Goal: Find specific page/section: Find specific page/section

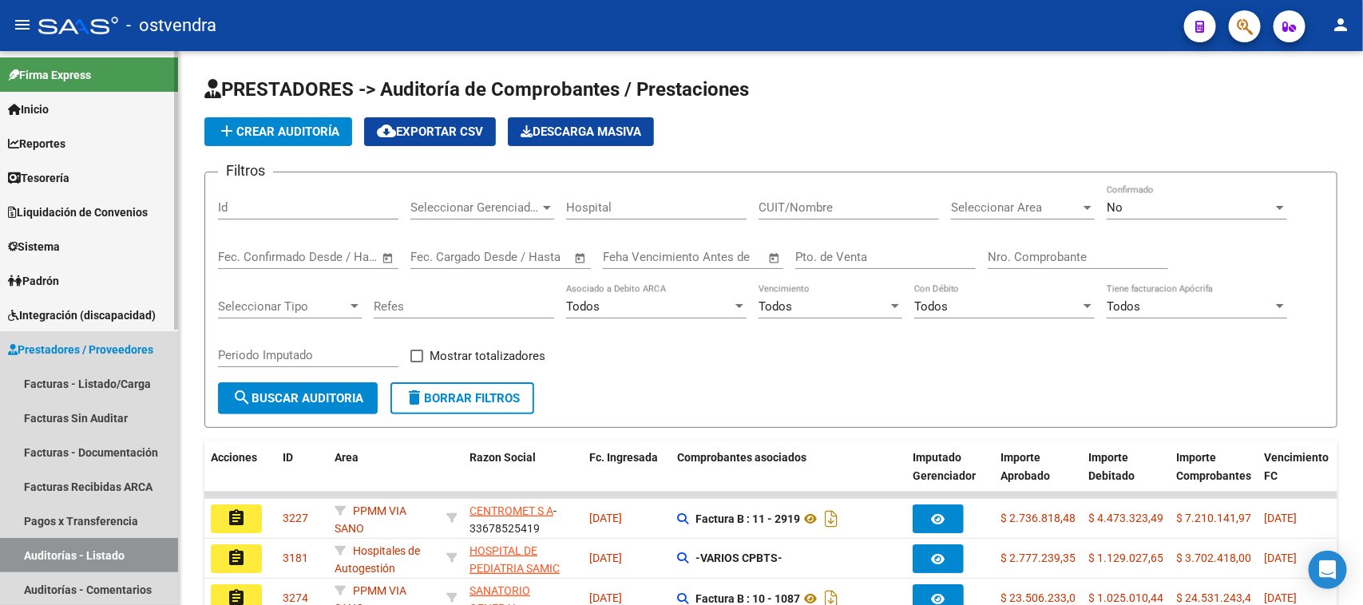
click at [58, 341] on span "Prestadores / Proveedores" at bounding box center [80, 350] width 145 height 18
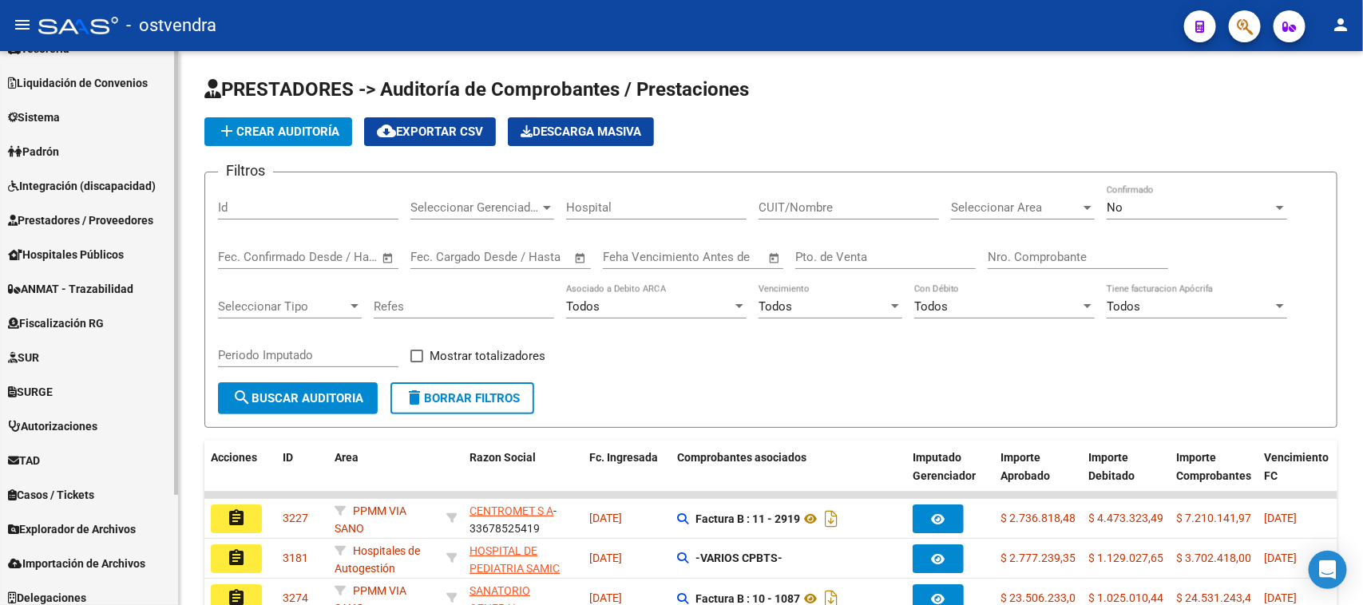
scroll to position [137, 0]
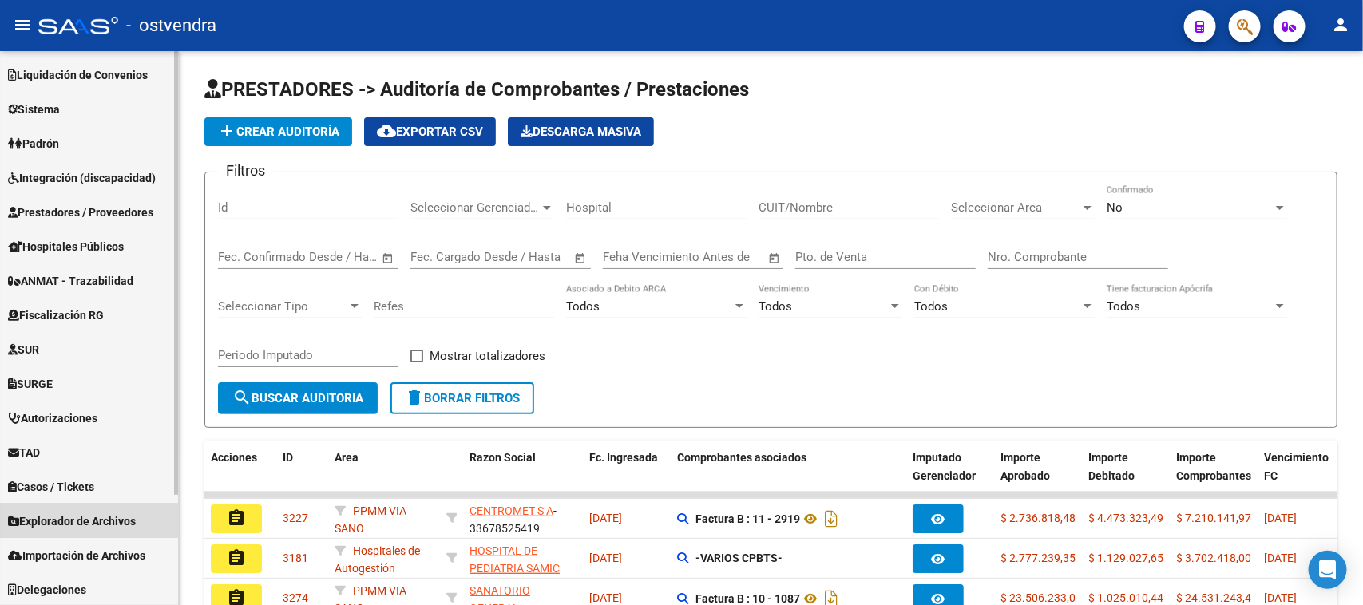
click at [85, 517] on span "Explorador de Archivos" at bounding box center [72, 522] width 128 height 18
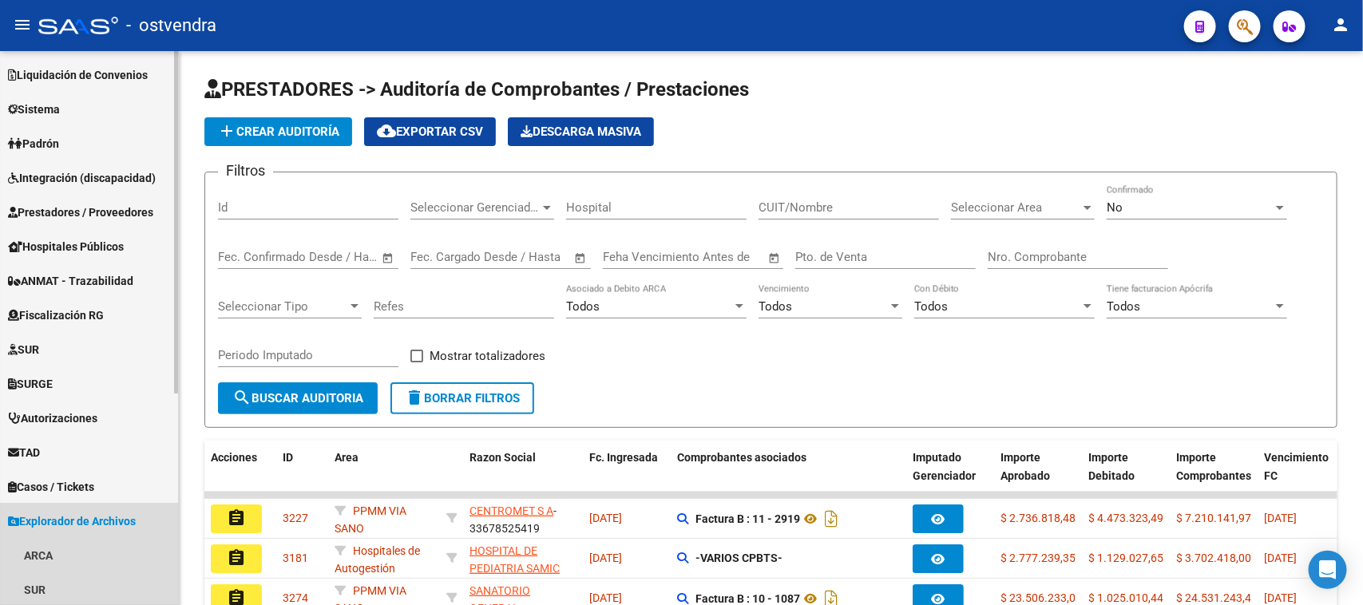
click at [89, 519] on span "Explorador de Archivos" at bounding box center [72, 522] width 128 height 18
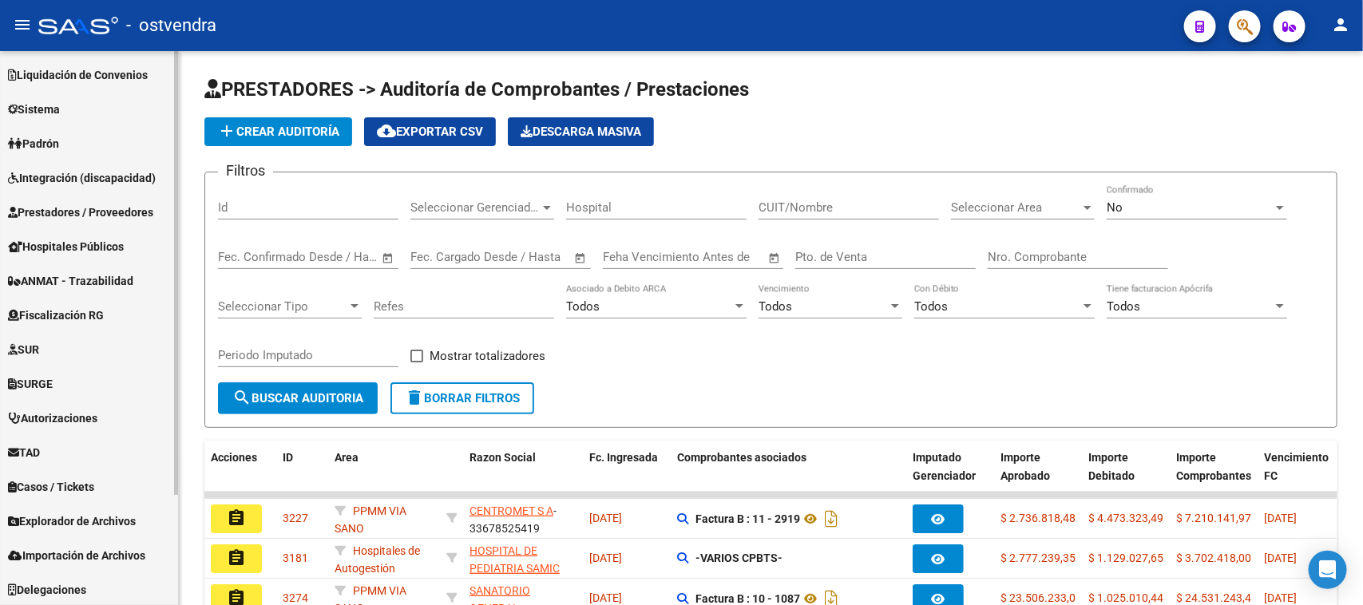
click at [86, 509] on link "Explorador de Archivos" at bounding box center [89, 521] width 178 height 34
click at [94, 524] on span "Explorador de Archivos" at bounding box center [72, 522] width 128 height 18
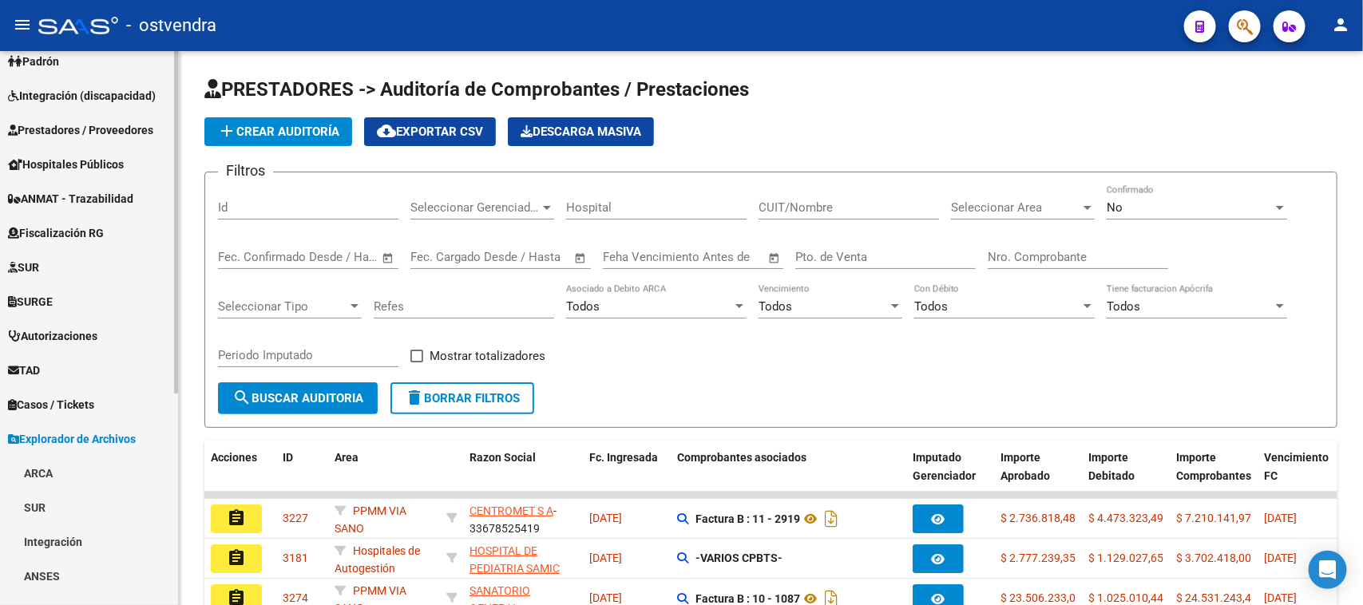
scroll to position [337, 0]
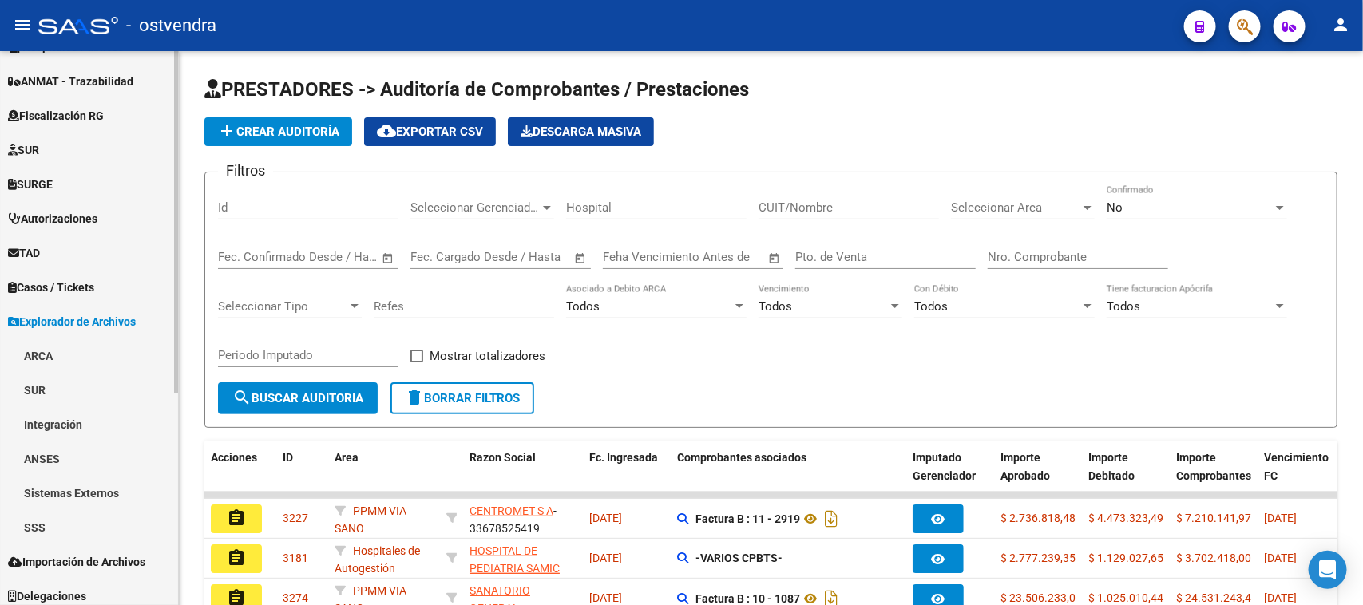
click at [105, 318] on span "Explorador de Archivos" at bounding box center [72, 322] width 128 height 18
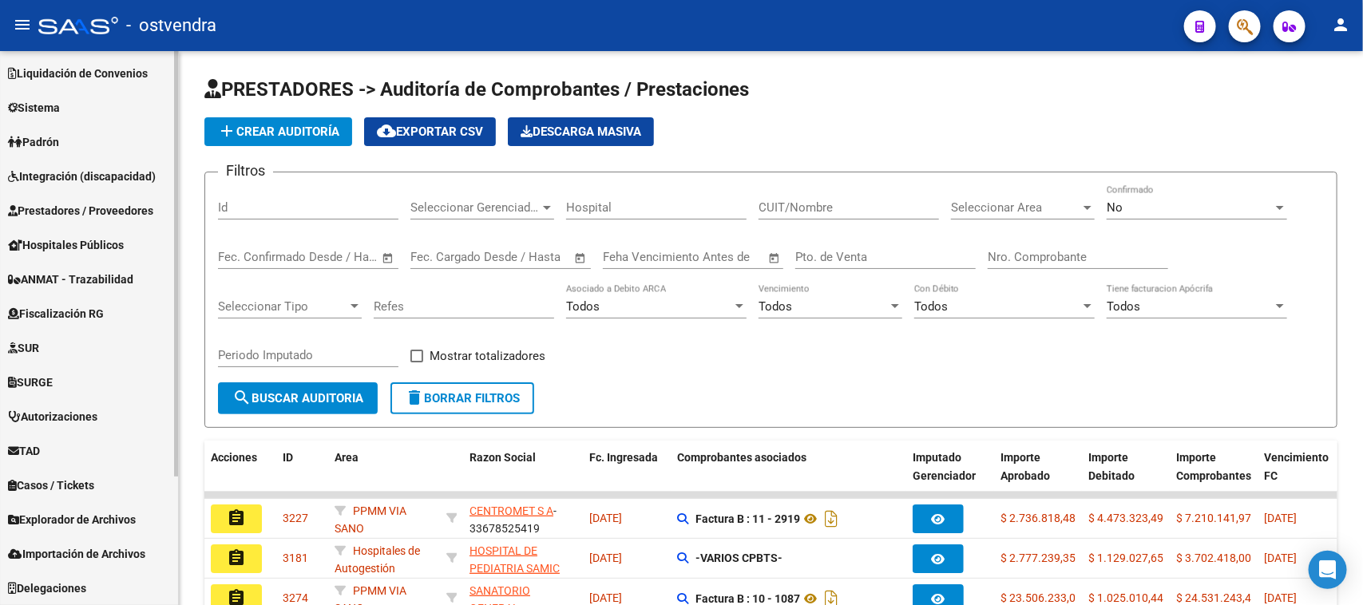
scroll to position [137, 0]
click at [113, 176] on span "Integración (discapacidad)" at bounding box center [82, 178] width 148 height 18
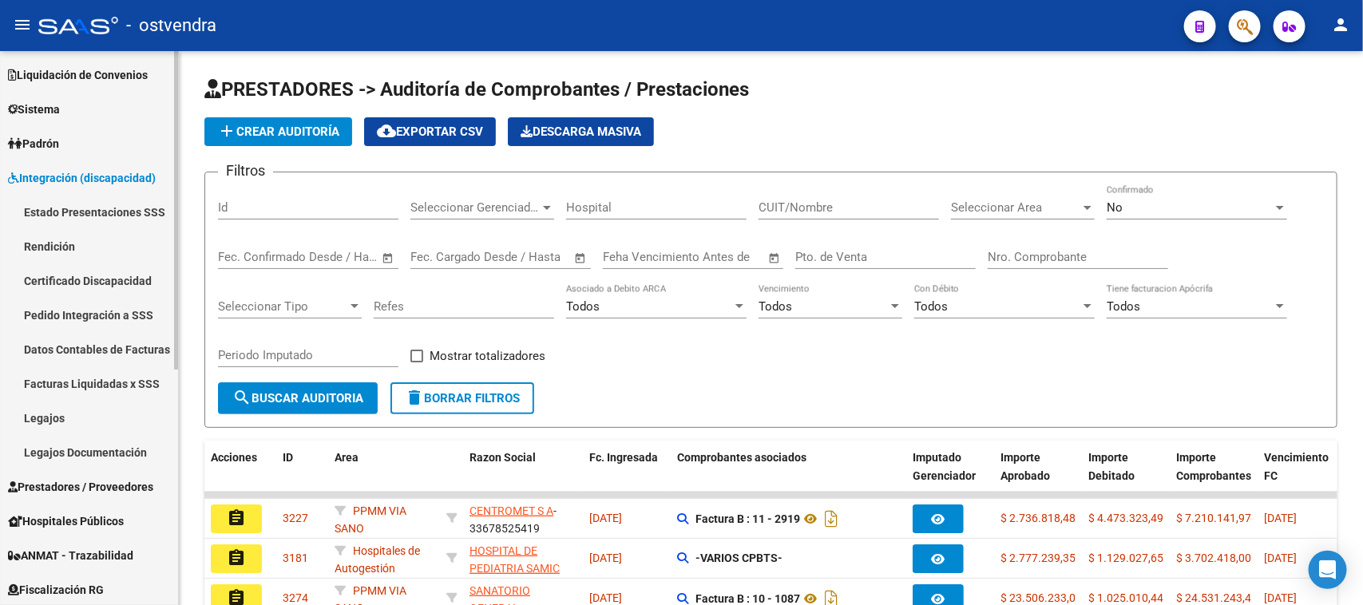
click at [113, 176] on span "Integración (discapacidad)" at bounding box center [82, 178] width 148 height 18
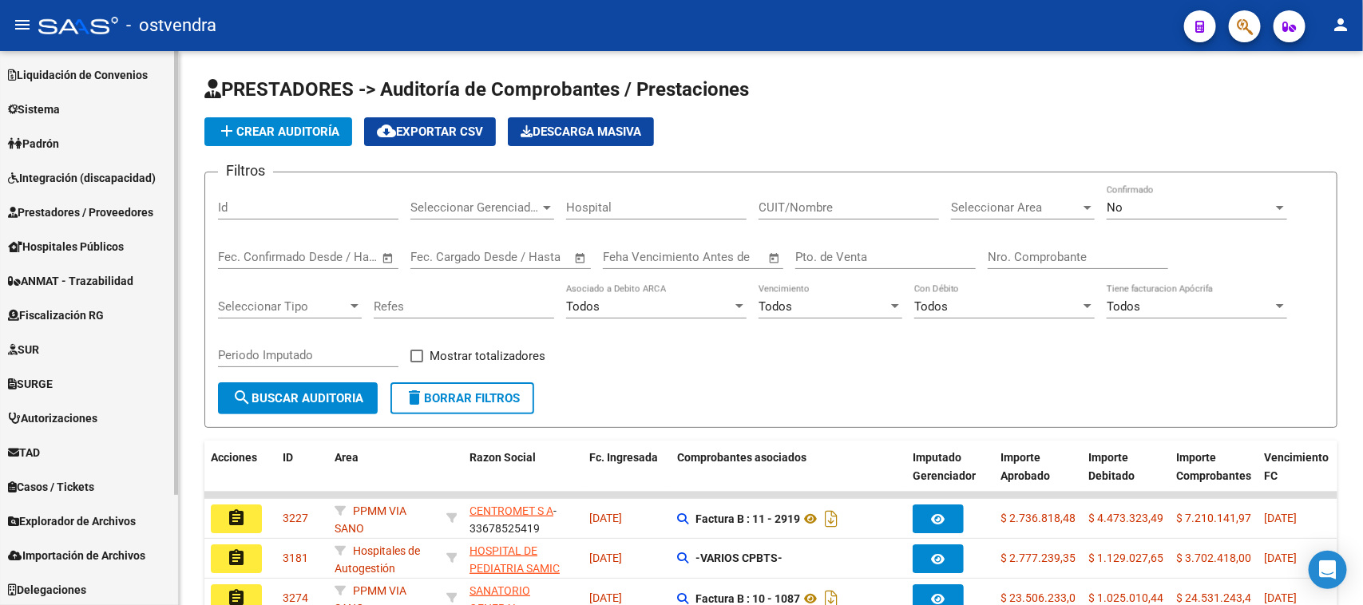
click at [110, 208] on span "Prestadores / Proveedores" at bounding box center [80, 213] width 145 height 18
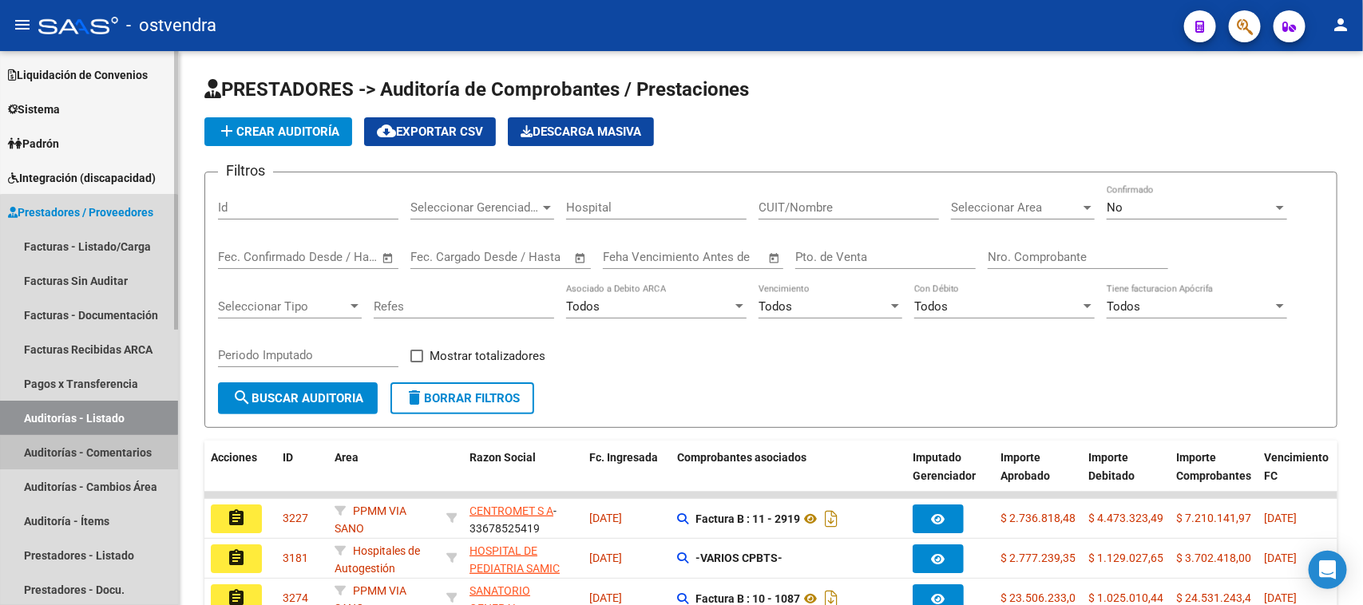
click at [89, 453] on link "Auditorías - Comentarios" at bounding box center [89, 452] width 178 height 34
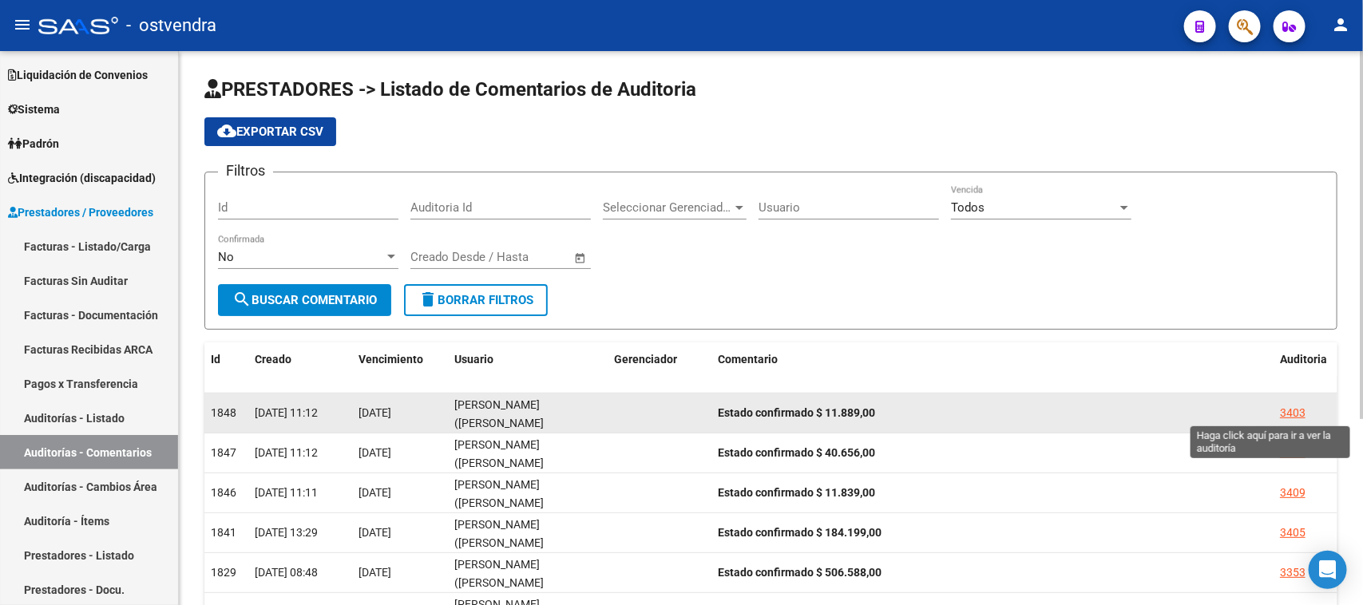
click at [1295, 410] on div "3403" at bounding box center [1293, 413] width 26 height 18
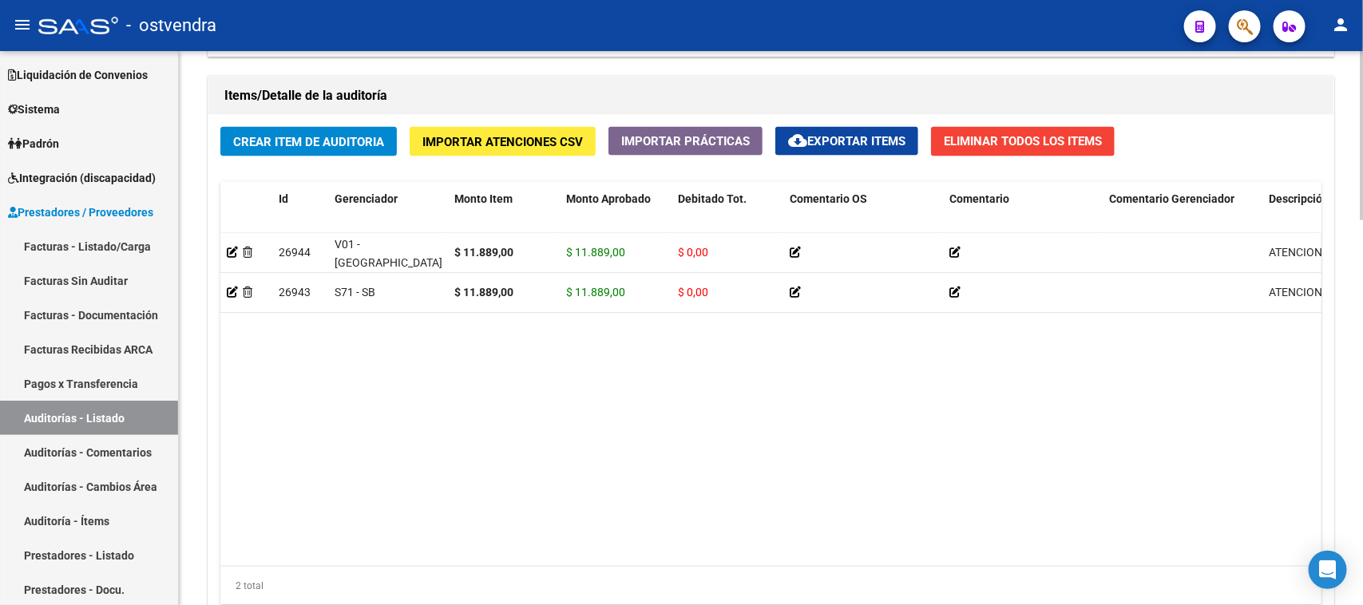
scroll to position [1064, 0]
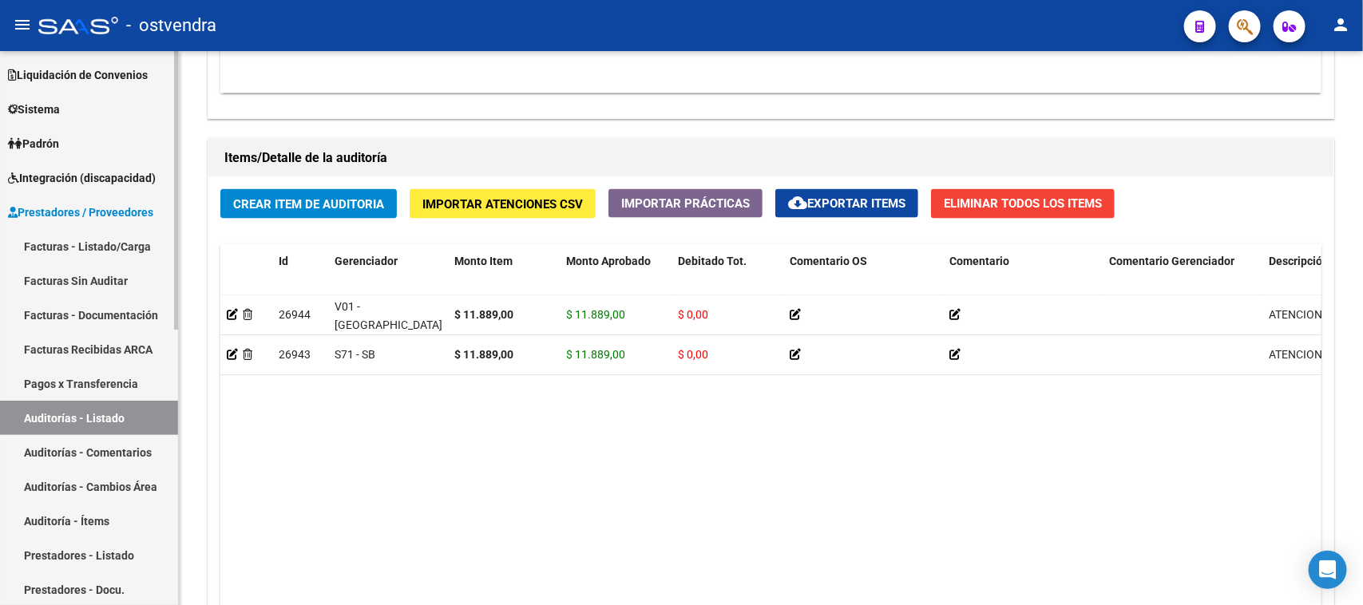
drag, startPoint x: 97, startPoint y: 437, endPoint x: 112, endPoint y: 445, distance: 16.4
click at [112, 445] on link "Auditorías - Comentarios" at bounding box center [89, 452] width 178 height 34
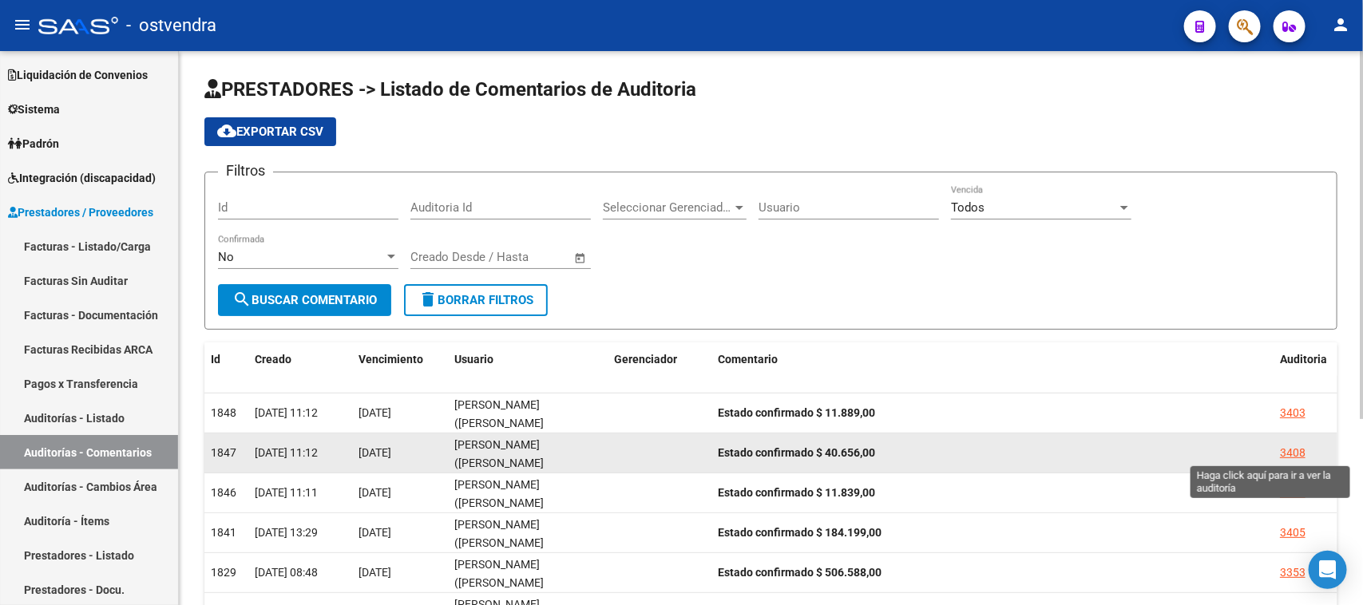
click at [1300, 453] on div "3408" at bounding box center [1293, 453] width 26 height 18
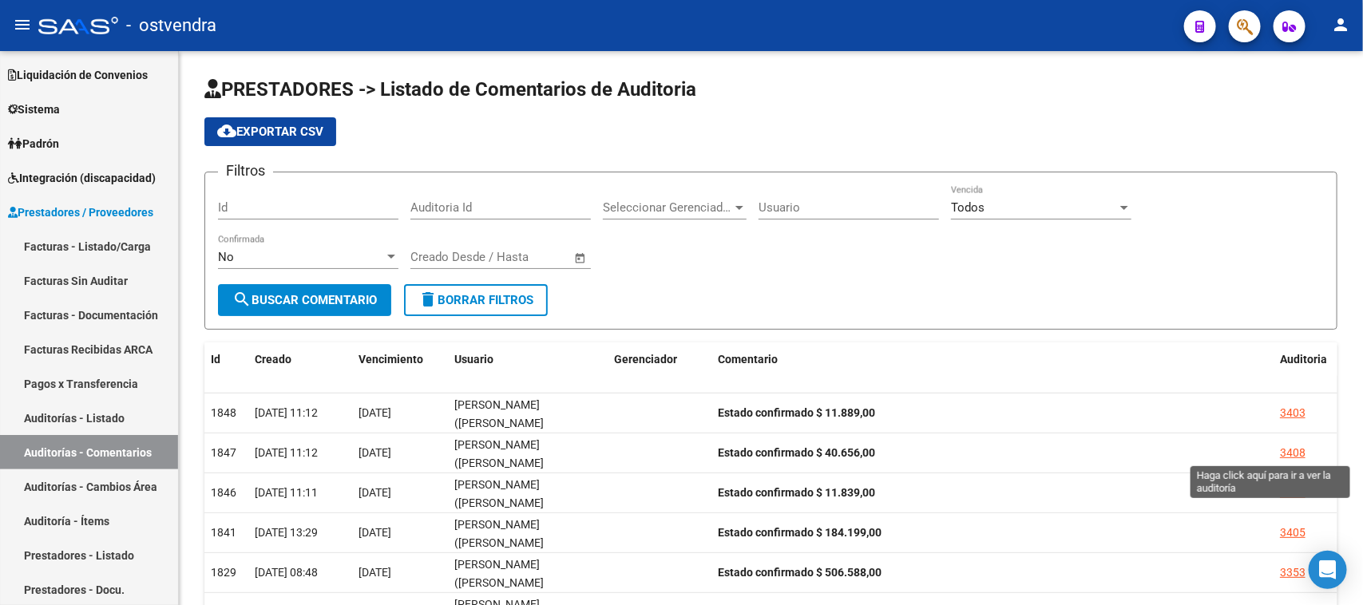
click at [1300, 453] on mat-sidenav-content "PRESTADORES -> Listado de Comentarios de Auditoria cloud_download Exportar CSV …" at bounding box center [771, 328] width 1184 height 554
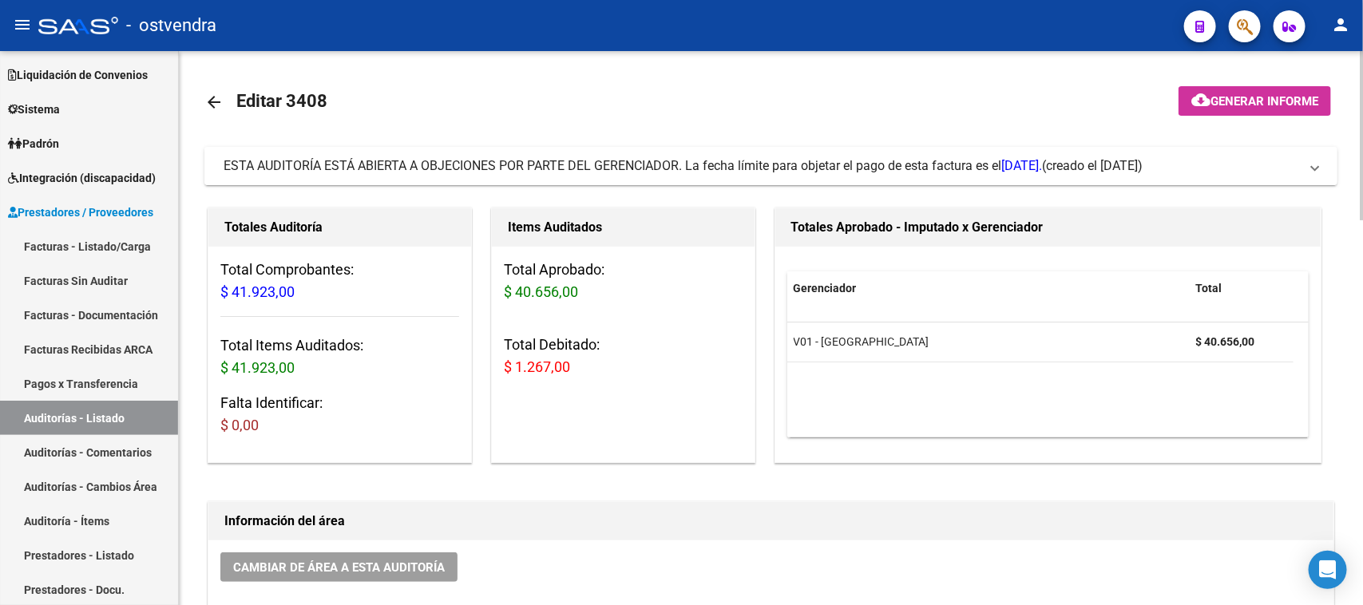
click at [758, 170] on span "ESTA AUDITORÍA ESTÁ ABIERTA A OBJECIONES POR PARTE DEL GERENCIADOR. La fecha lí…" at bounding box center [633, 165] width 818 height 15
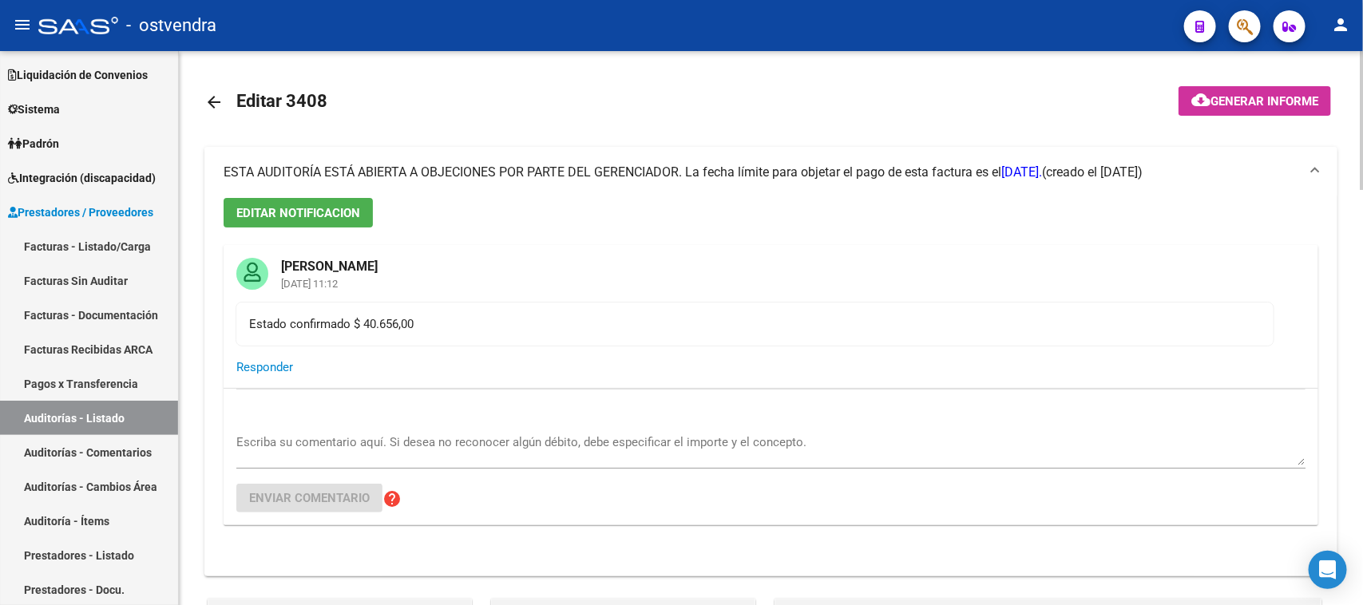
click at [758, 170] on span "ESTA AUDITORÍA ESTÁ ABIERTA A OBJECIONES POR PARTE DEL GERENCIADOR. La fecha lí…" at bounding box center [633, 171] width 818 height 15
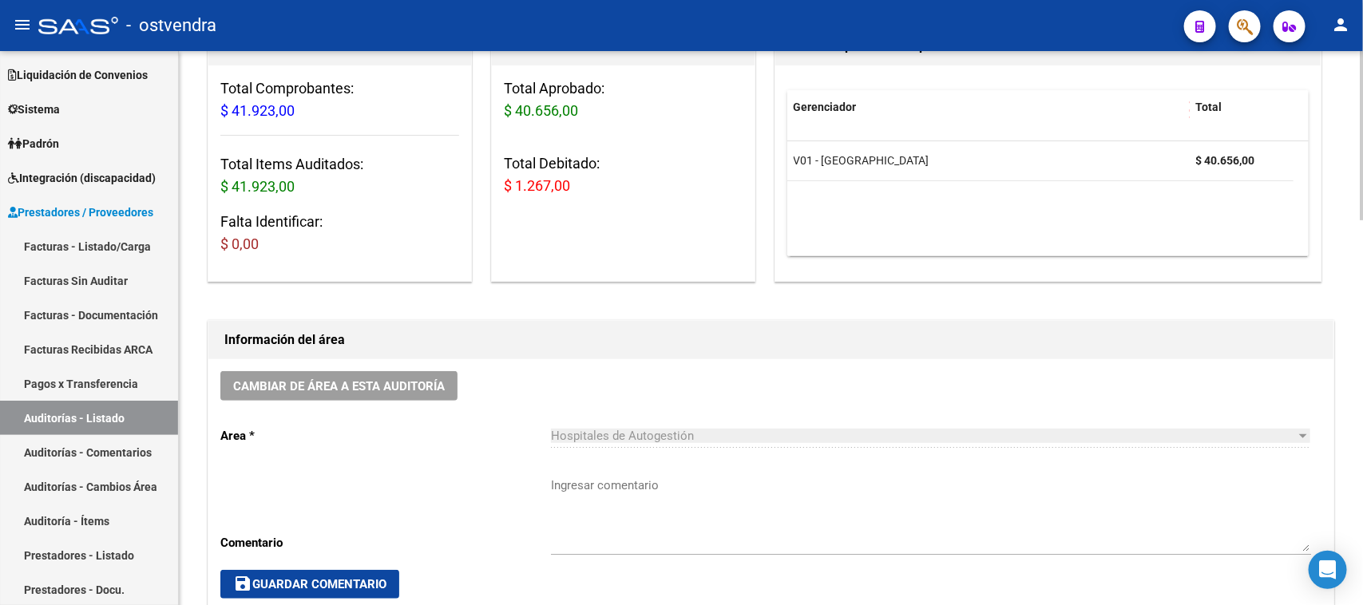
scroll to position [499, 0]
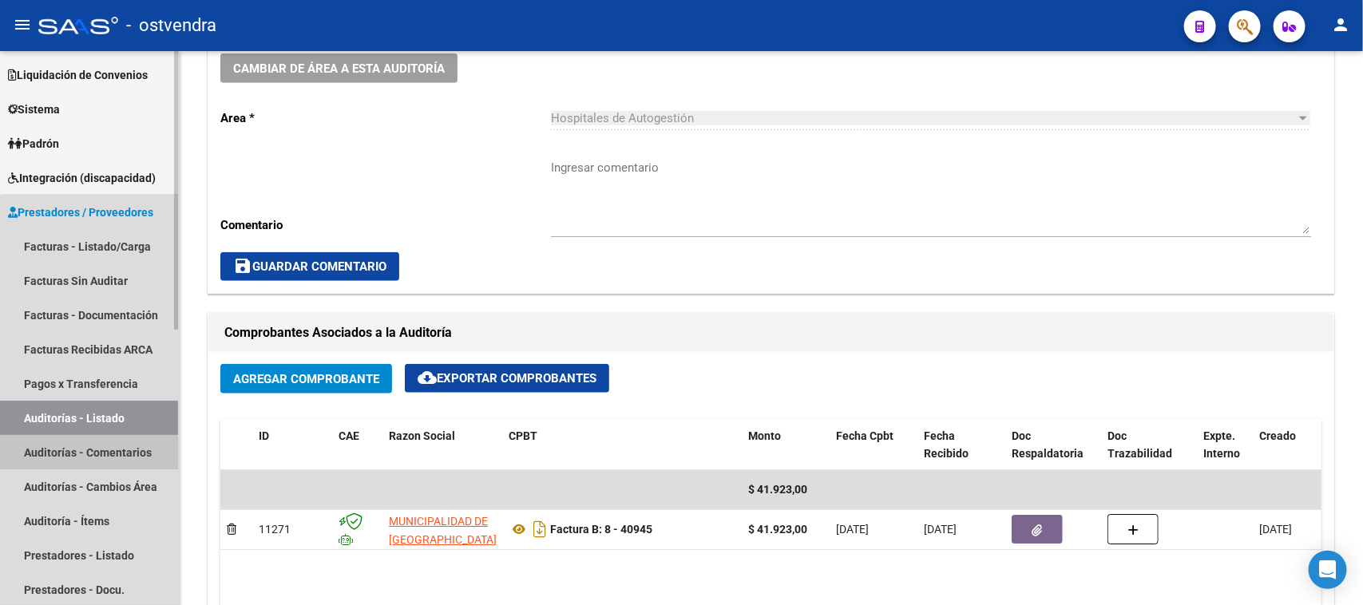
click at [109, 445] on link "Auditorías - Comentarios" at bounding box center [89, 452] width 178 height 34
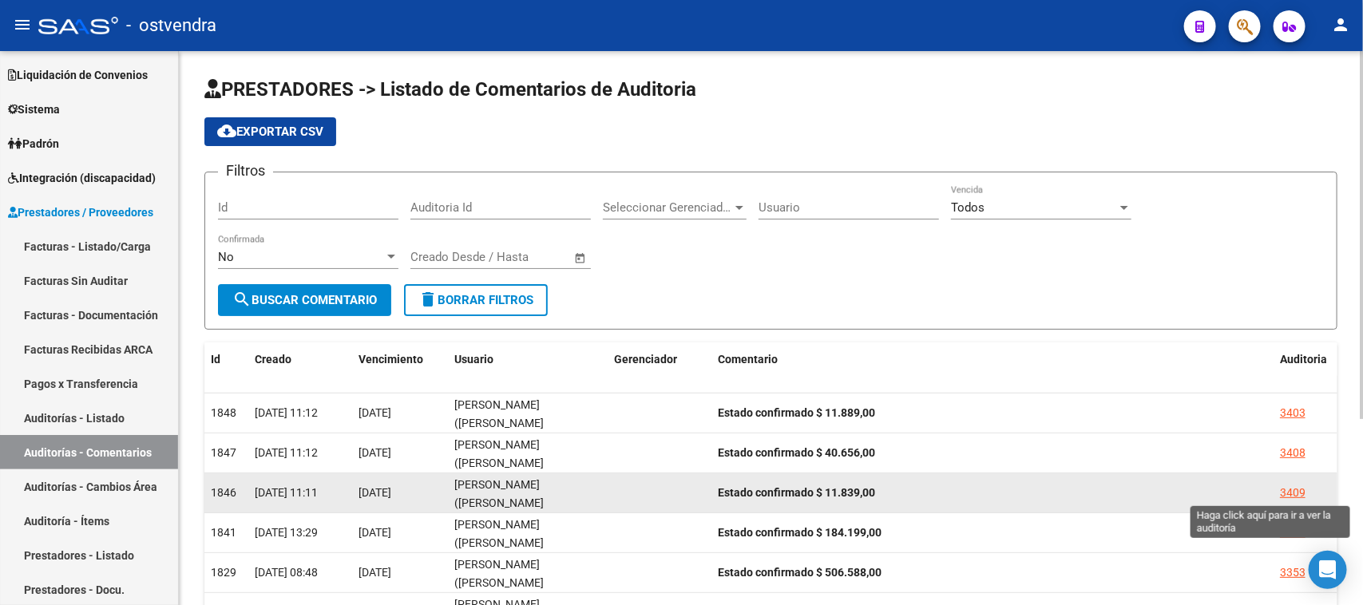
click at [1283, 492] on div "3409" at bounding box center [1293, 493] width 26 height 18
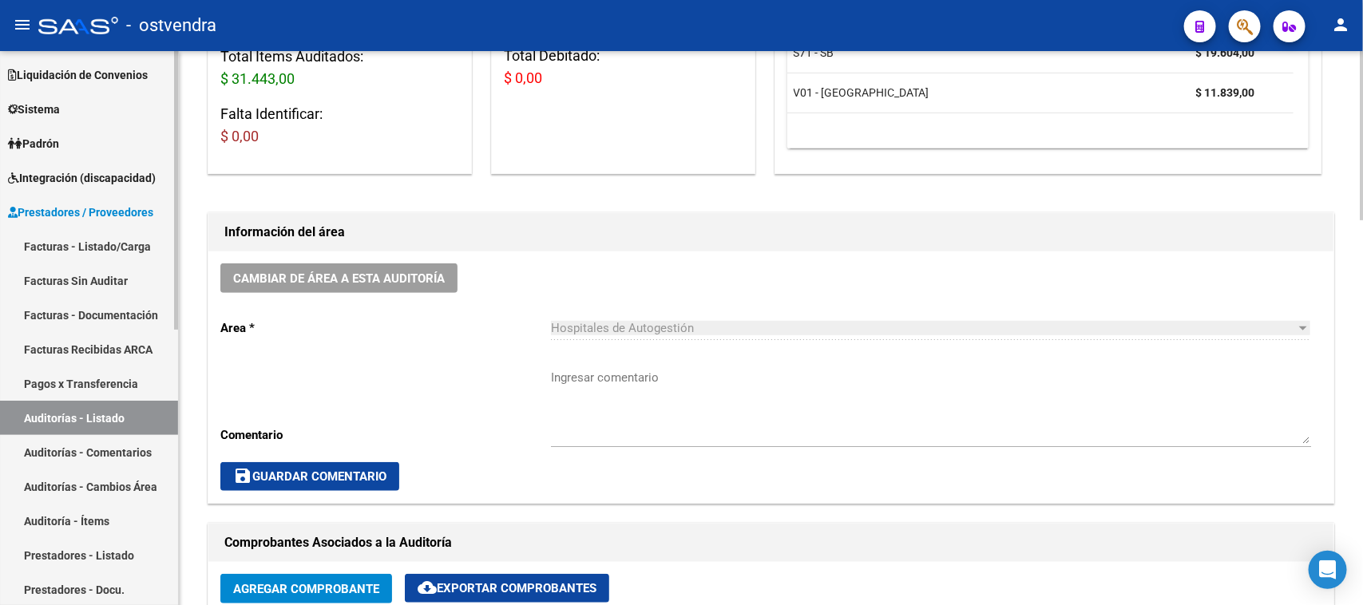
scroll to position [266, 0]
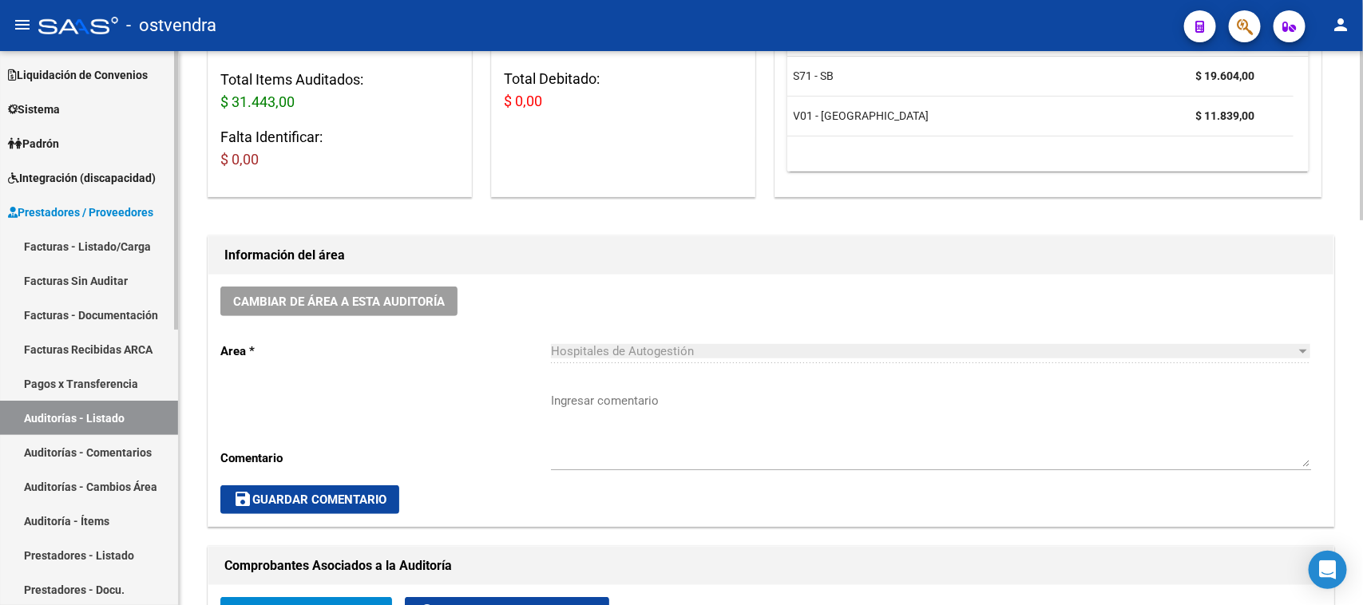
click at [92, 453] on link "Auditorías - Comentarios" at bounding box center [89, 452] width 178 height 34
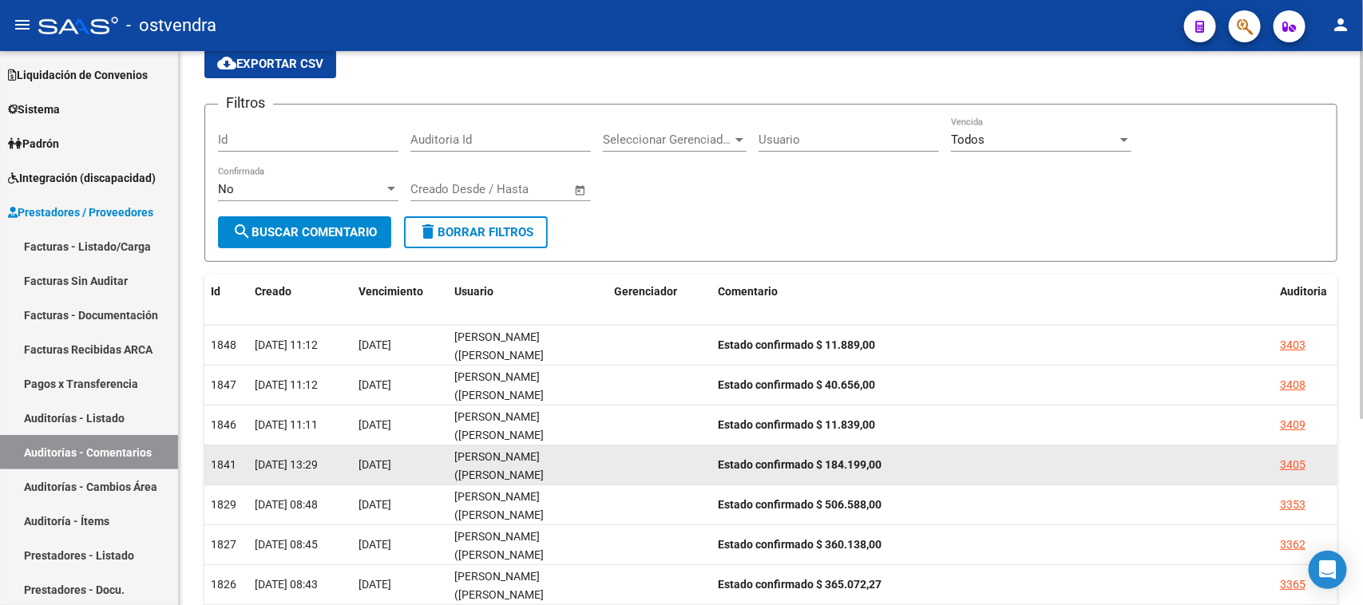
scroll to position [100, 0]
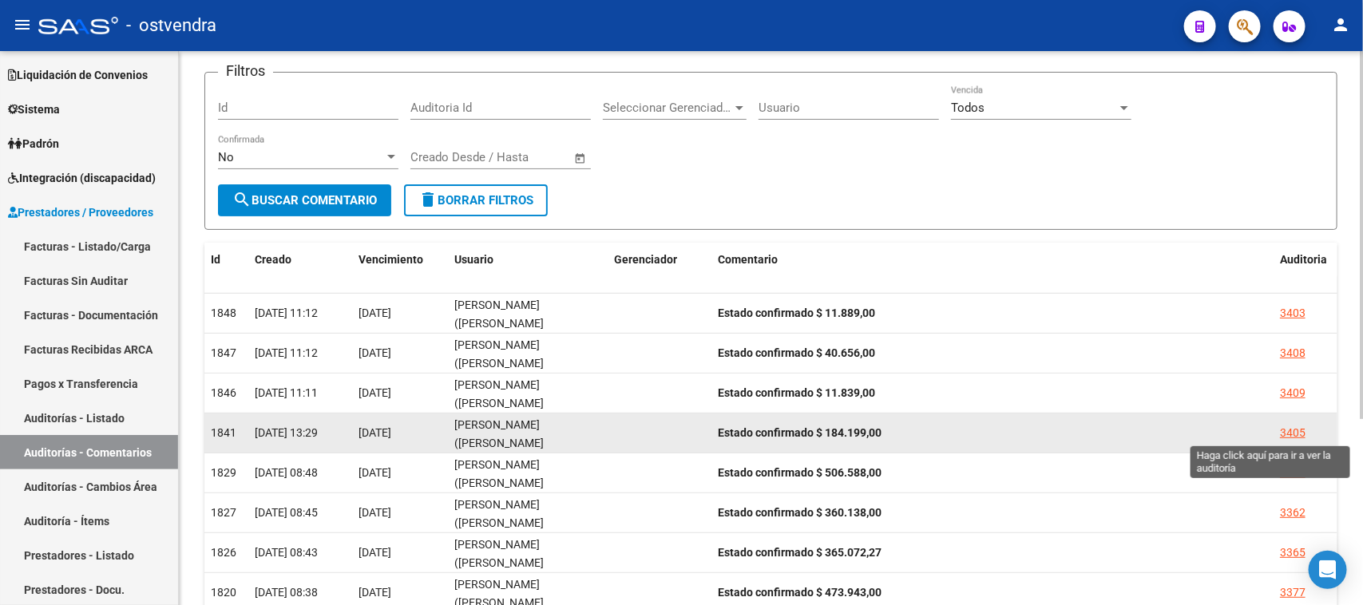
click at [1295, 429] on div "3405" at bounding box center [1293, 433] width 26 height 18
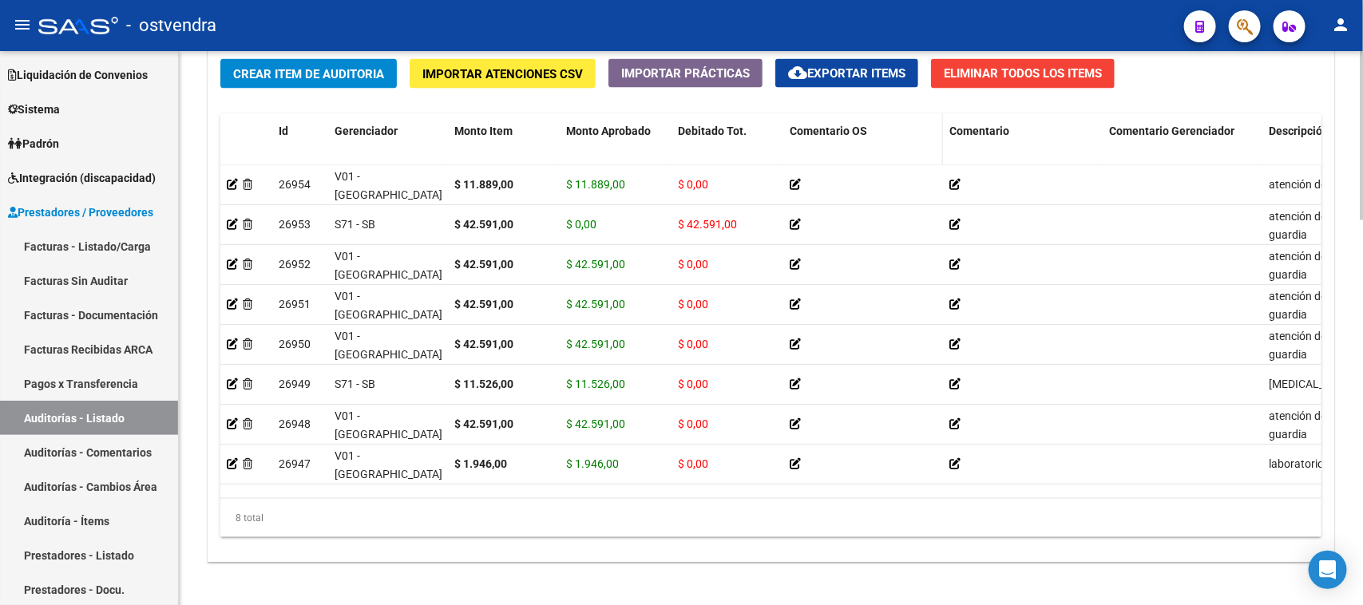
scroll to position [1197, 0]
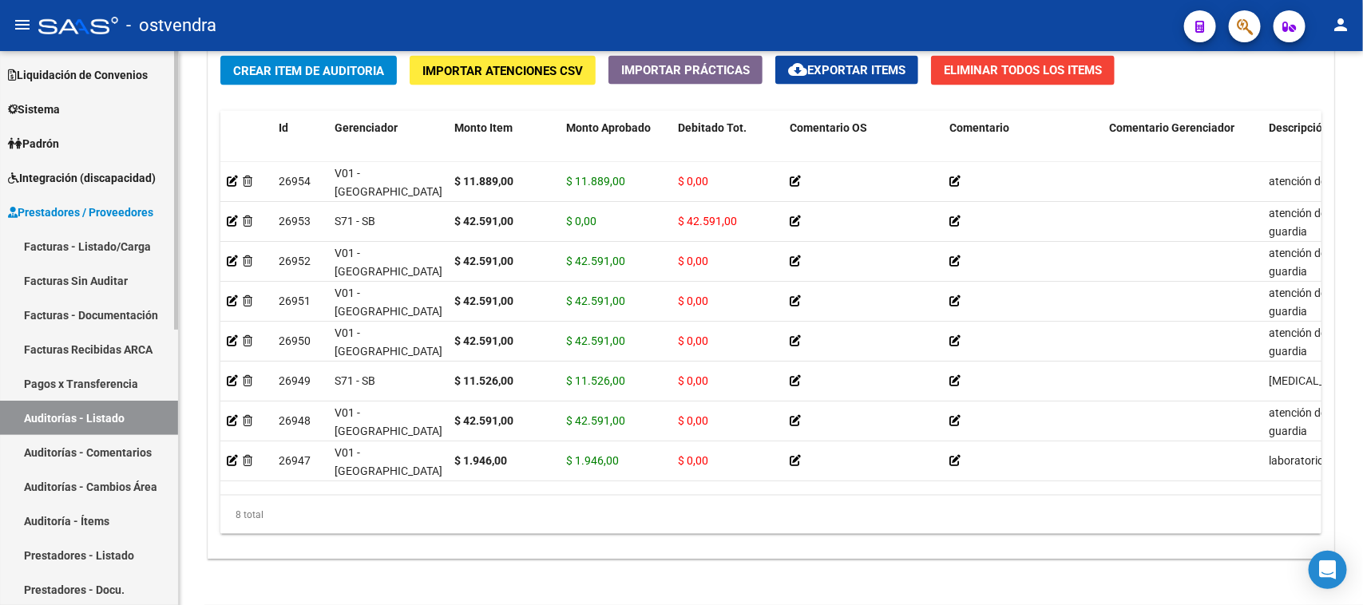
click at [118, 417] on link "Auditorías - Listado" at bounding box center [89, 418] width 178 height 34
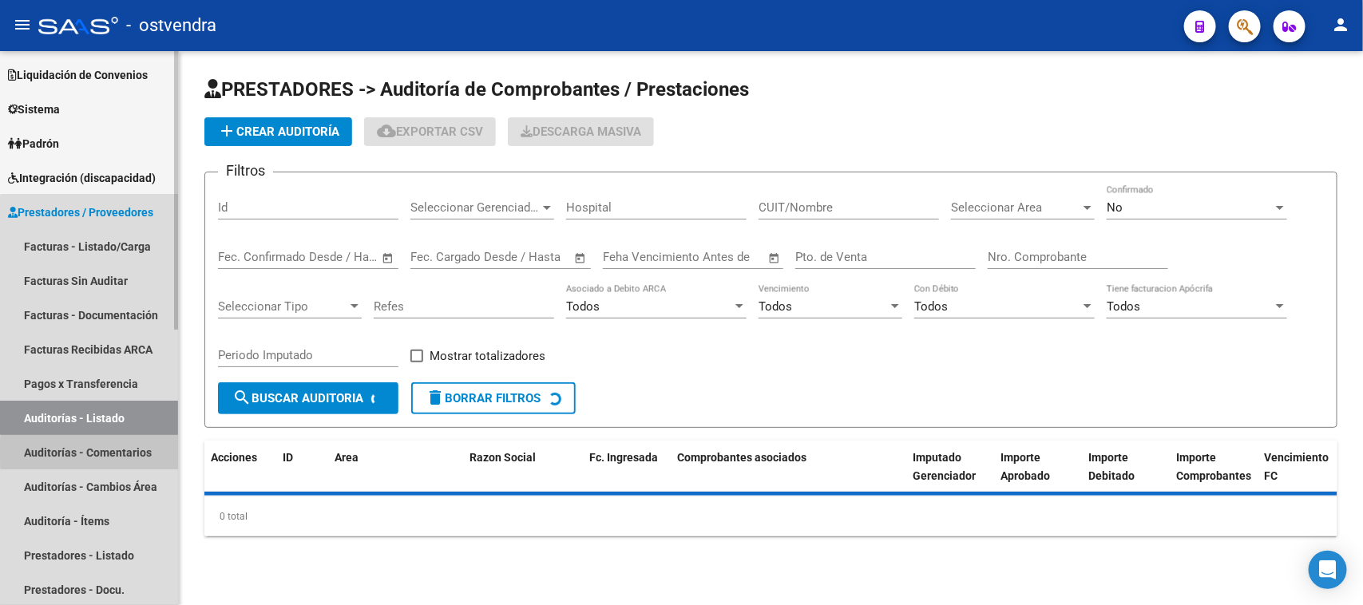
click at [137, 452] on link "Auditorías - Comentarios" at bounding box center [89, 452] width 178 height 34
